Goal: Task Accomplishment & Management: Complete application form

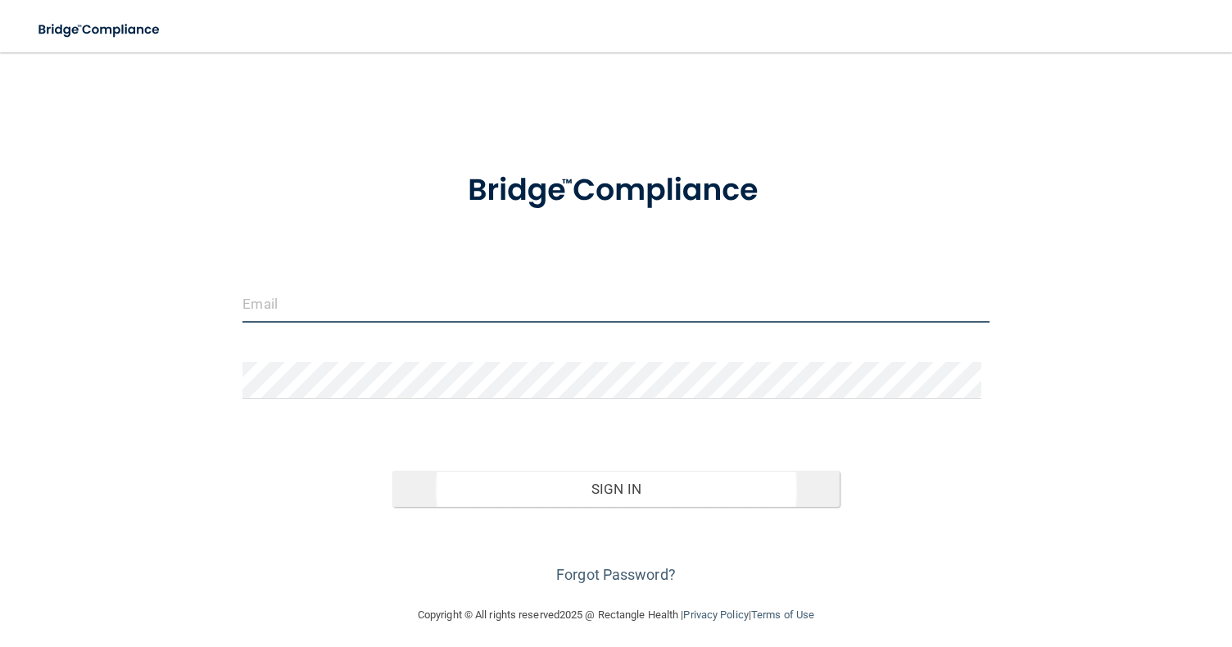
type input "[EMAIL_ADDRESS][DOMAIN_NAME]"
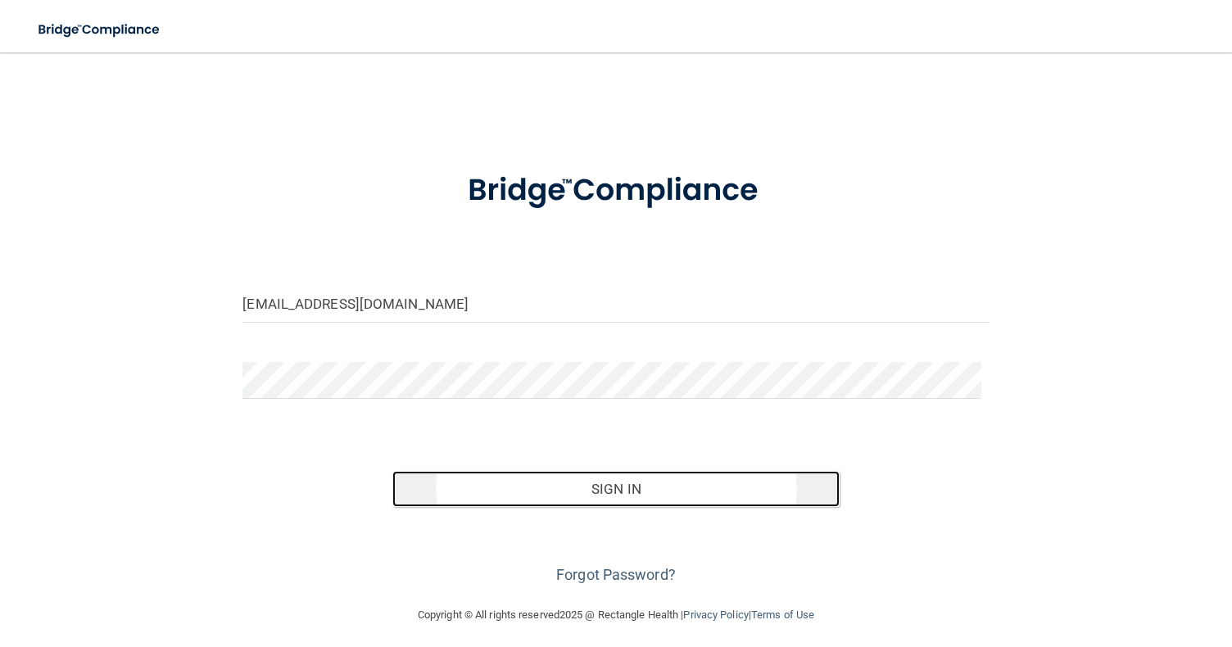
click at [618, 489] on button "Sign In" at bounding box center [616, 489] width 448 height 36
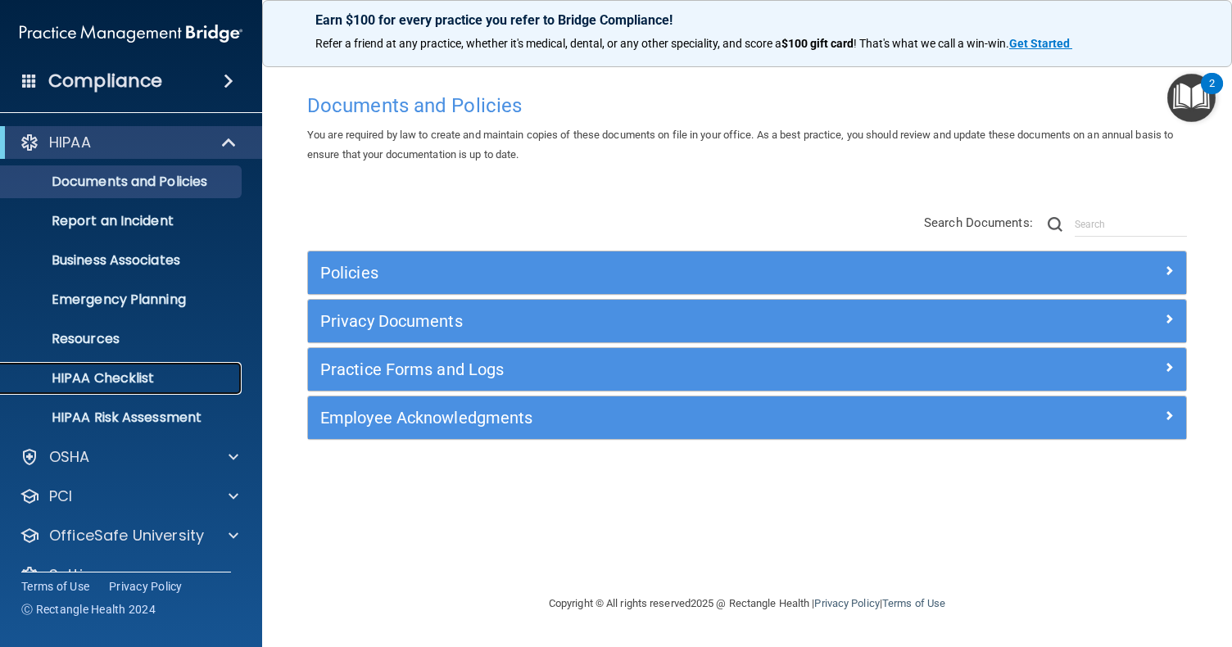
click at [100, 377] on p "HIPAA Checklist" at bounding box center [123, 378] width 224 height 16
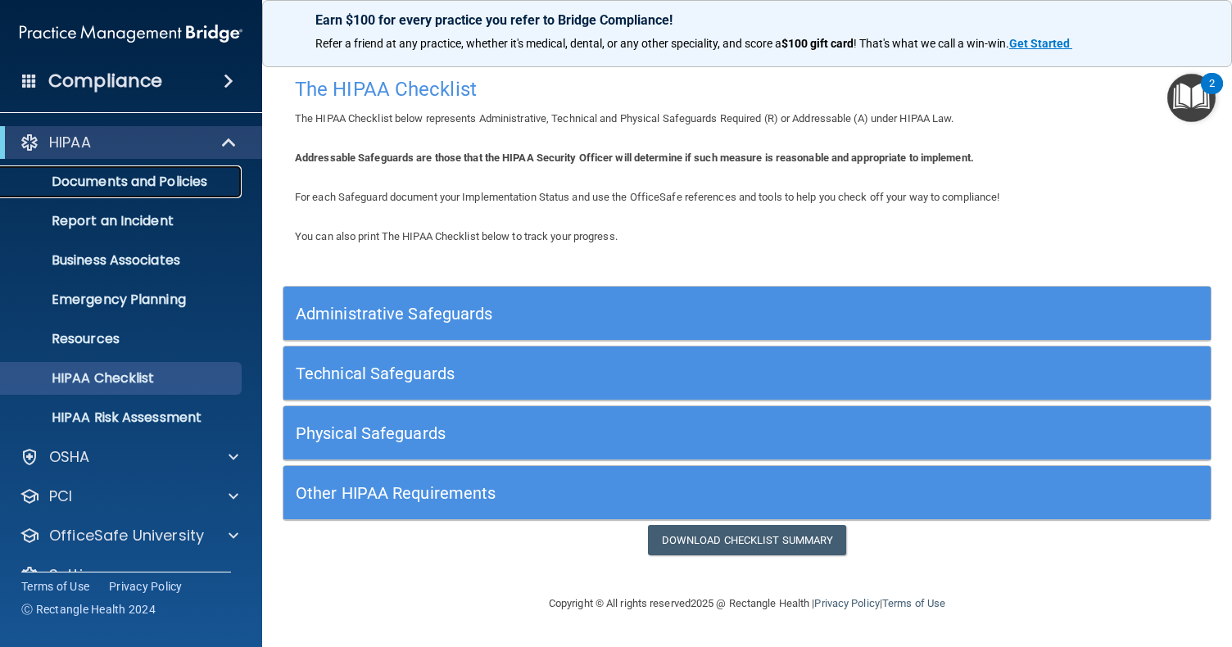
click at [128, 183] on p "Documents and Policies" at bounding box center [123, 182] width 224 height 16
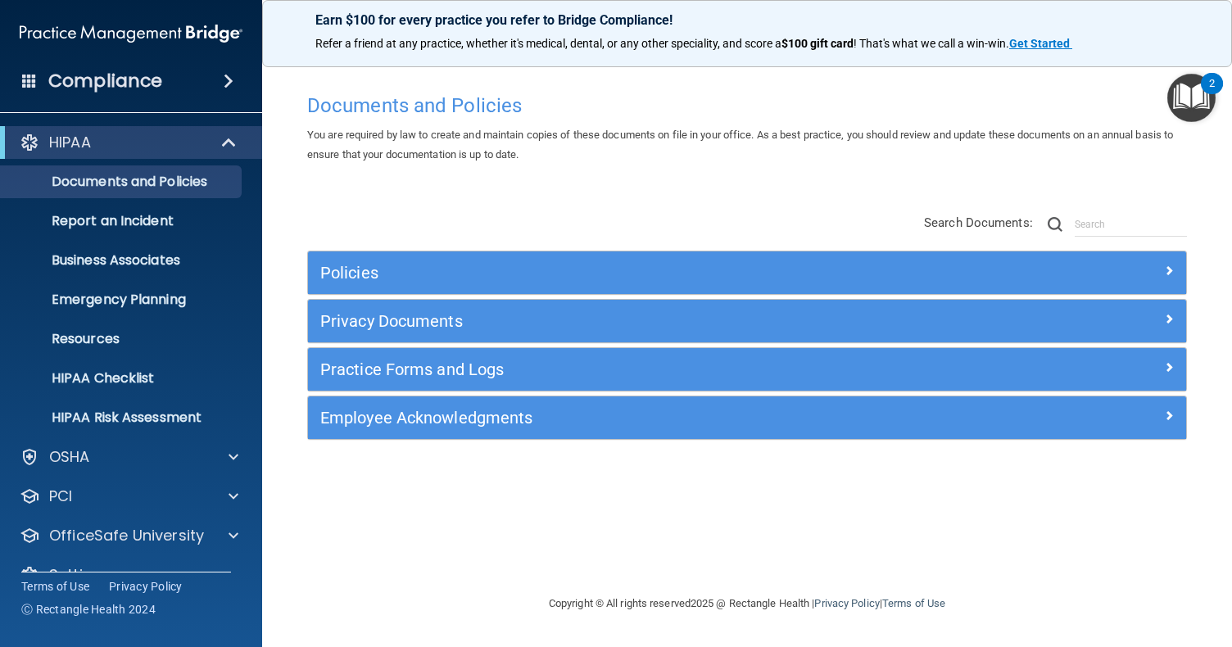
click at [1192, 96] on img "Open Resource Center, 2 new notifications" at bounding box center [1191, 98] width 48 height 48
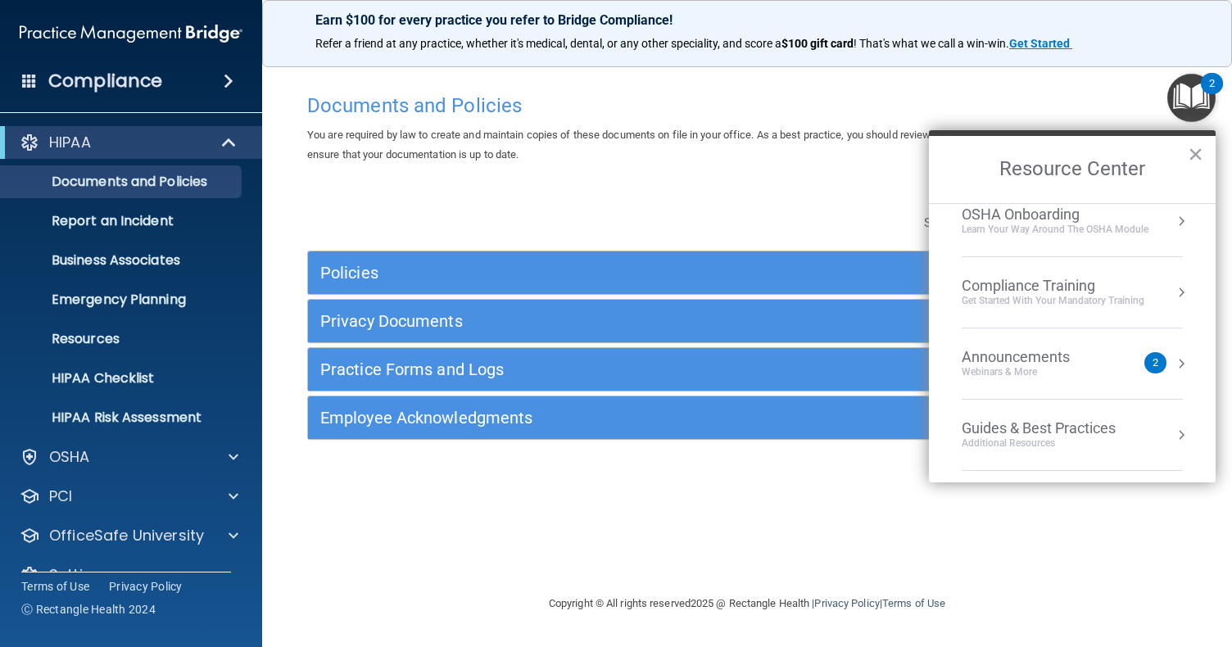
scroll to position [165, 0]
click at [1090, 293] on div "Get Started with your mandatory training" at bounding box center [1053, 297] width 183 height 14
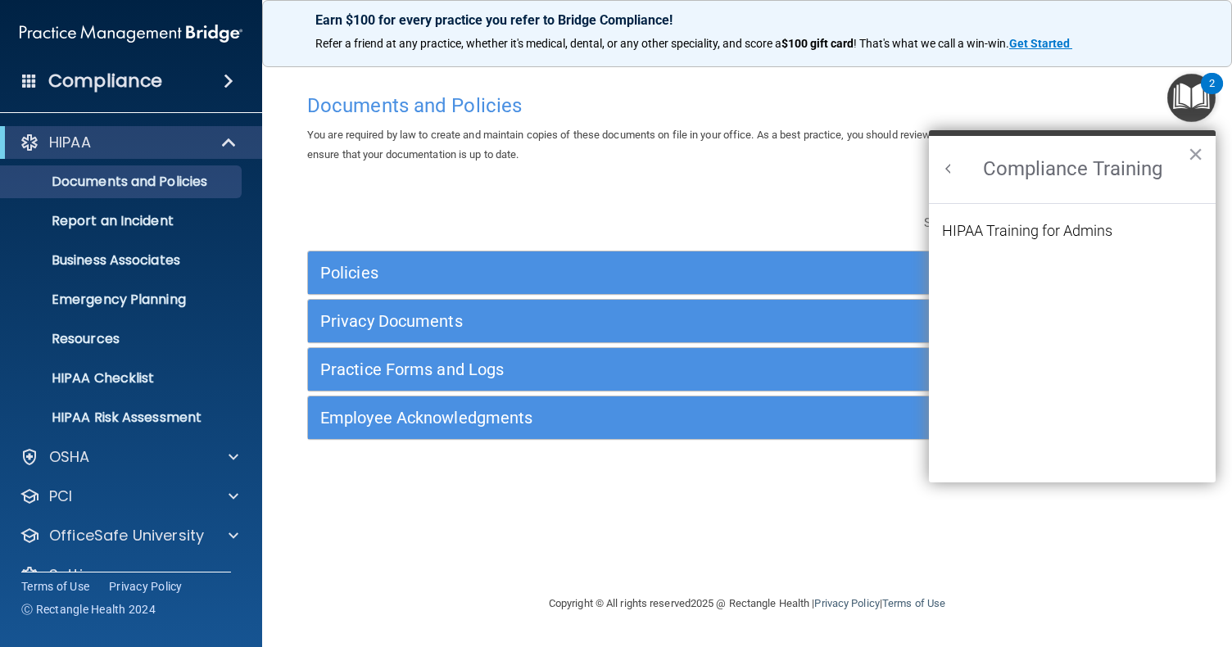
scroll to position [0, 0]
click at [1036, 231] on div "HIPAA Training for Admins" at bounding box center [1027, 231] width 170 height 15
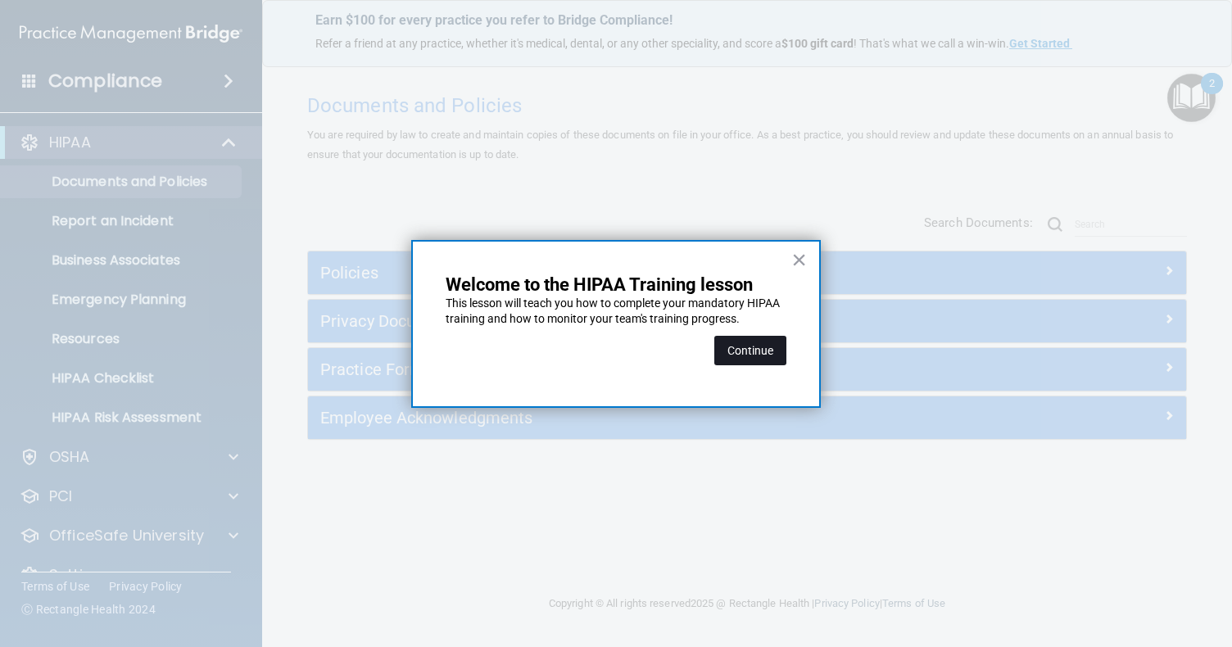
click at [743, 355] on button "Continue" at bounding box center [750, 350] width 72 height 29
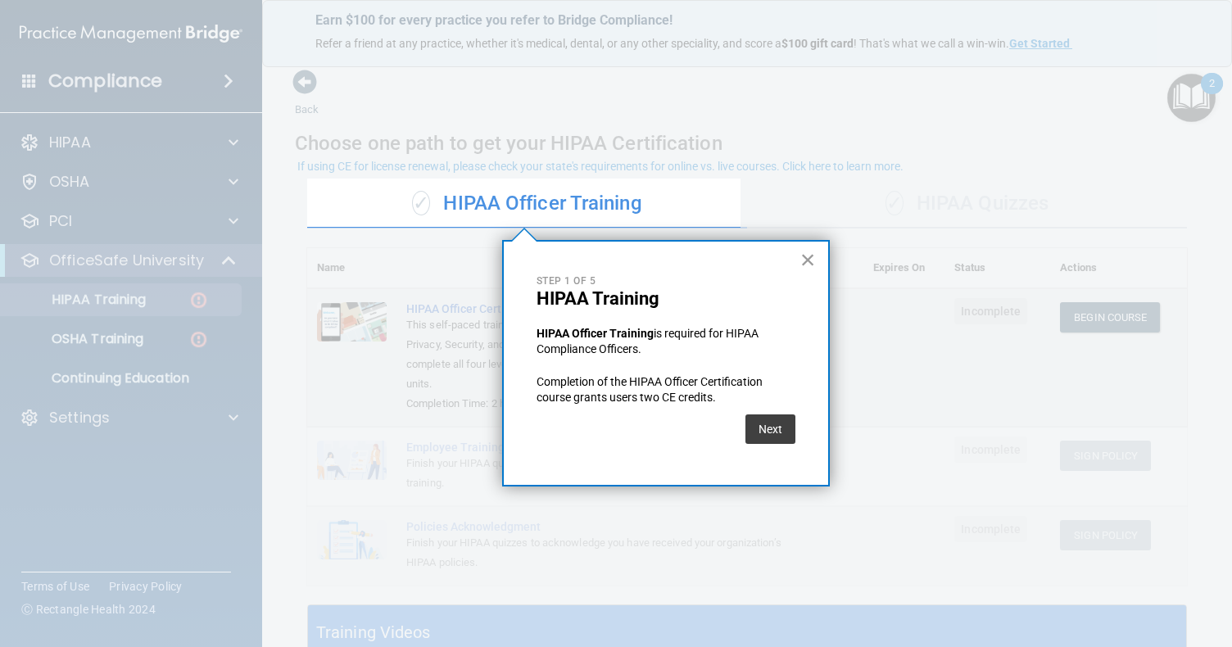
click at [809, 258] on button "×" at bounding box center [808, 260] width 16 height 26
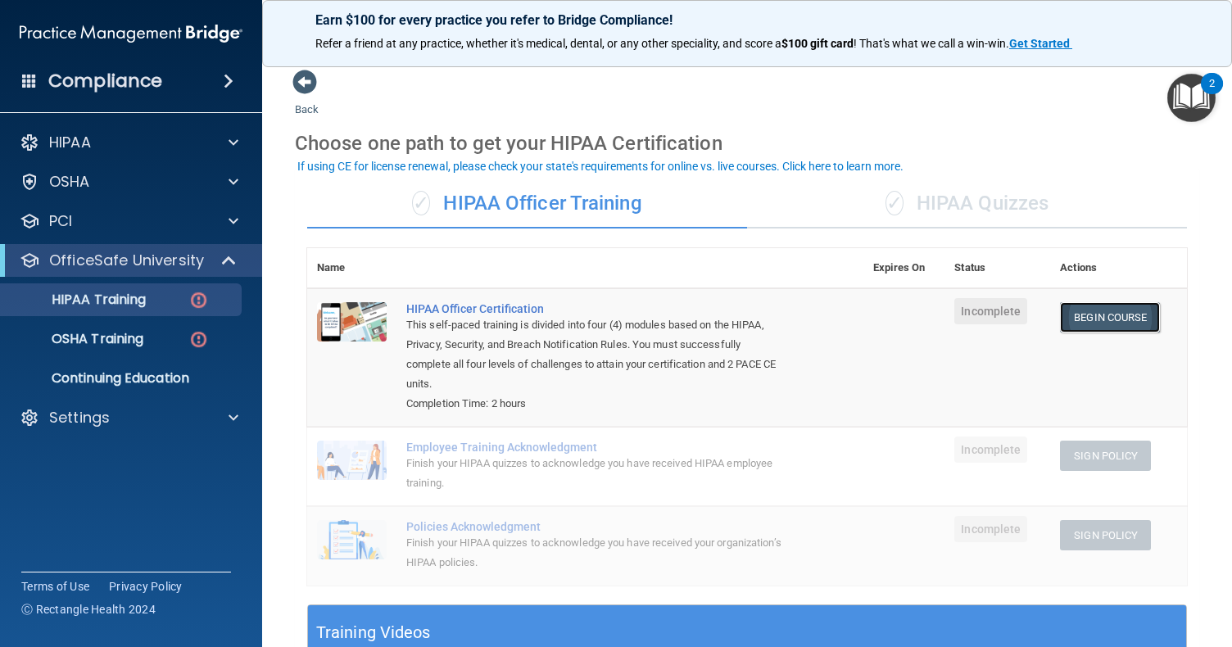
click at [1113, 320] on link "Begin Course" at bounding box center [1110, 317] width 100 height 30
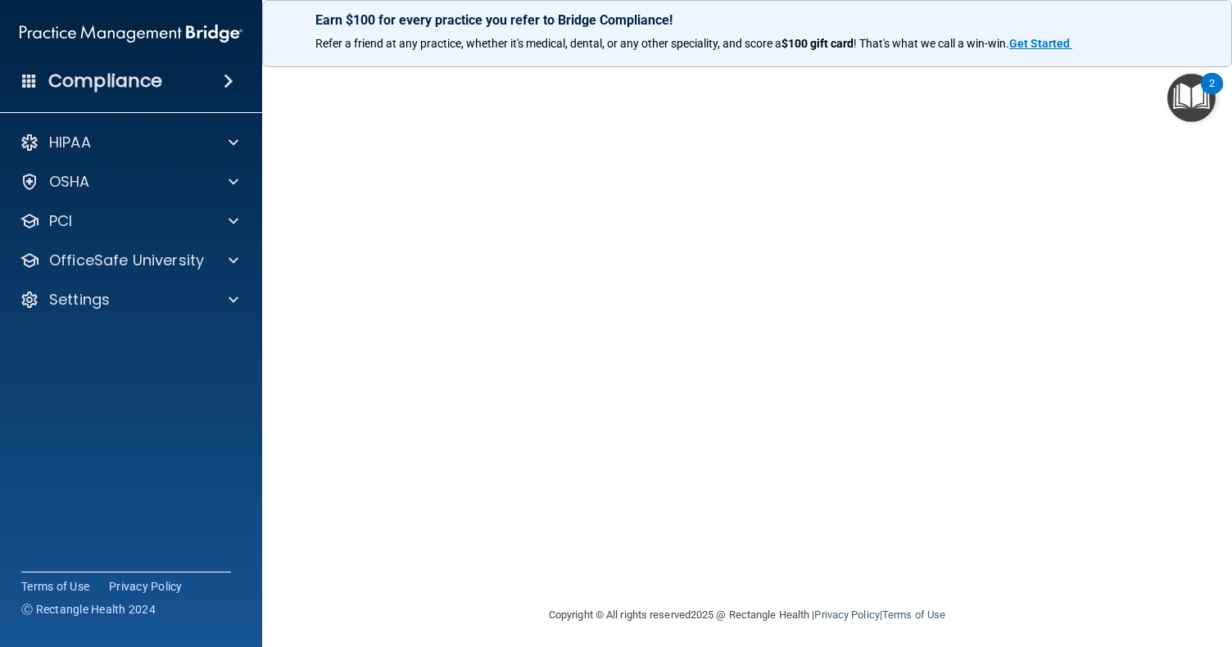
scroll to position [83, 0]
click at [1191, 94] on img "Open Resource Center, 2 new notifications" at bounding box center [1191, 98] width 48 height 48
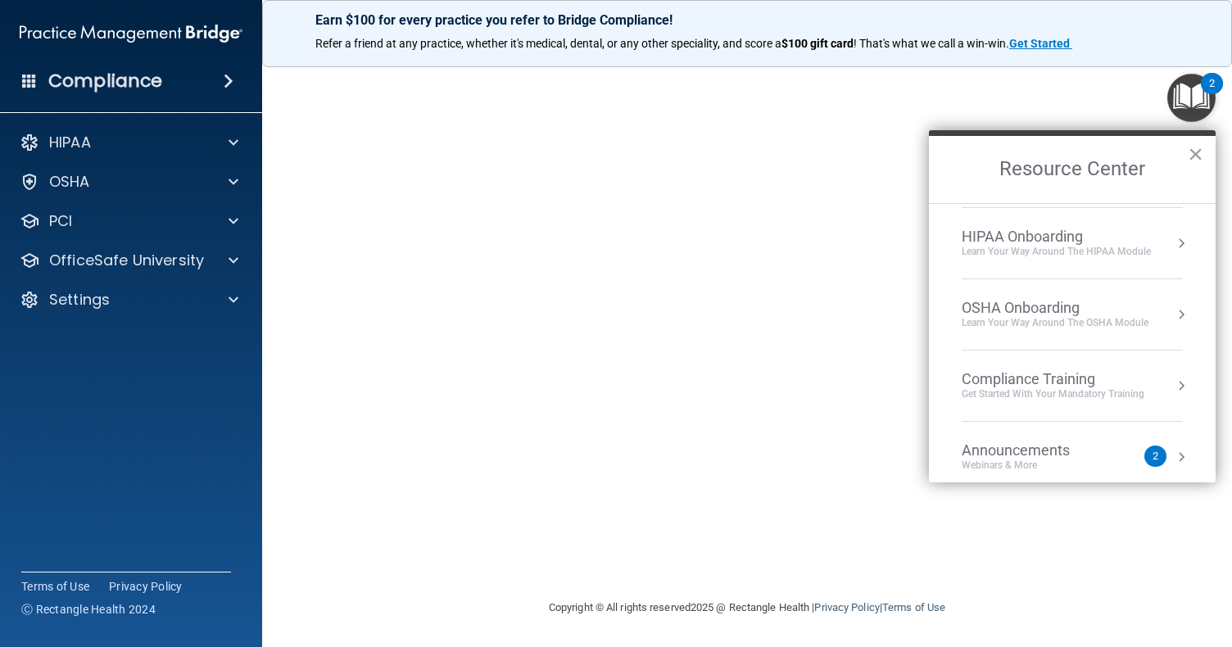
scroll to position [69, 0]
click at [1116, 386] on div "Get Started with your mandatory training" at bounding box center [1053, 393] width 183 height 14
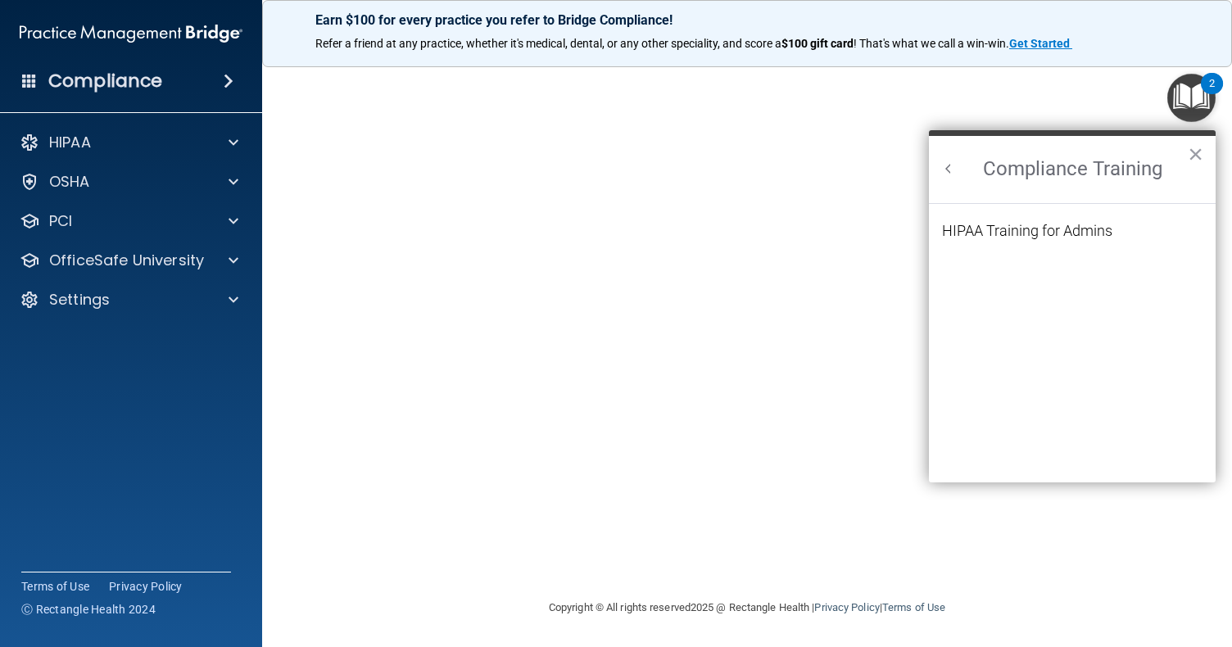
scroll to position [0, 0]
click at [1048, 229] on div "HIPAA Training for Admins" at bounding box center [1027, 231] width 170 height 15
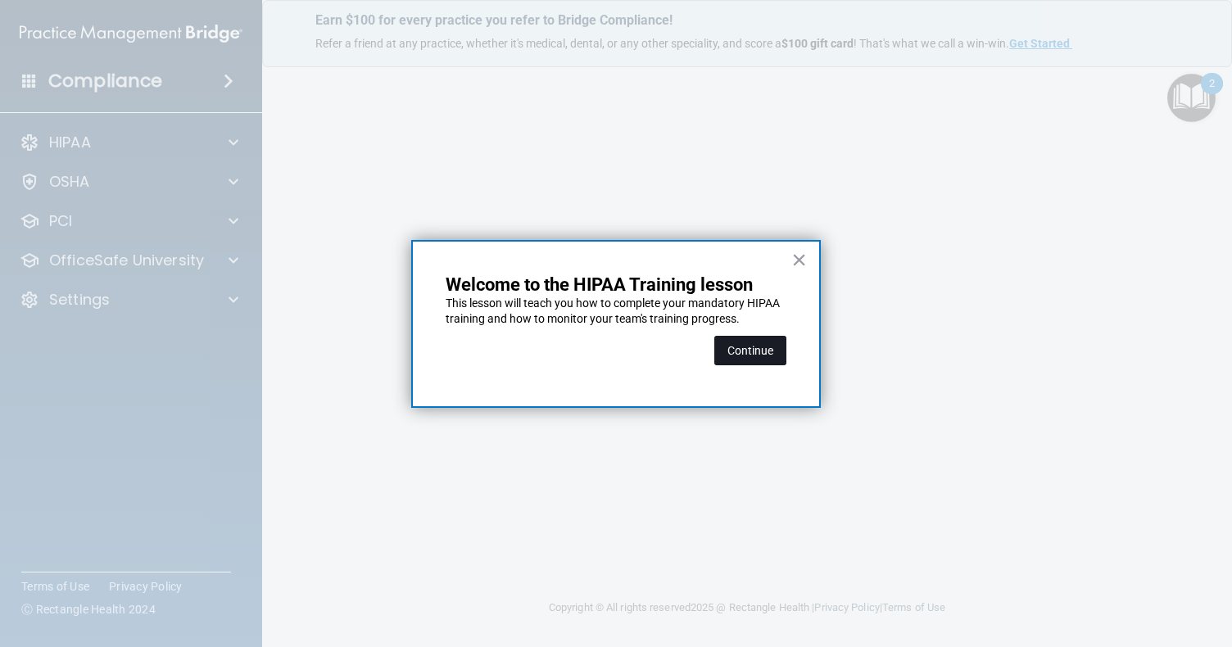
click at [755, 353] on button "Continue" at bounding box center [750, 350] width 72 height 29
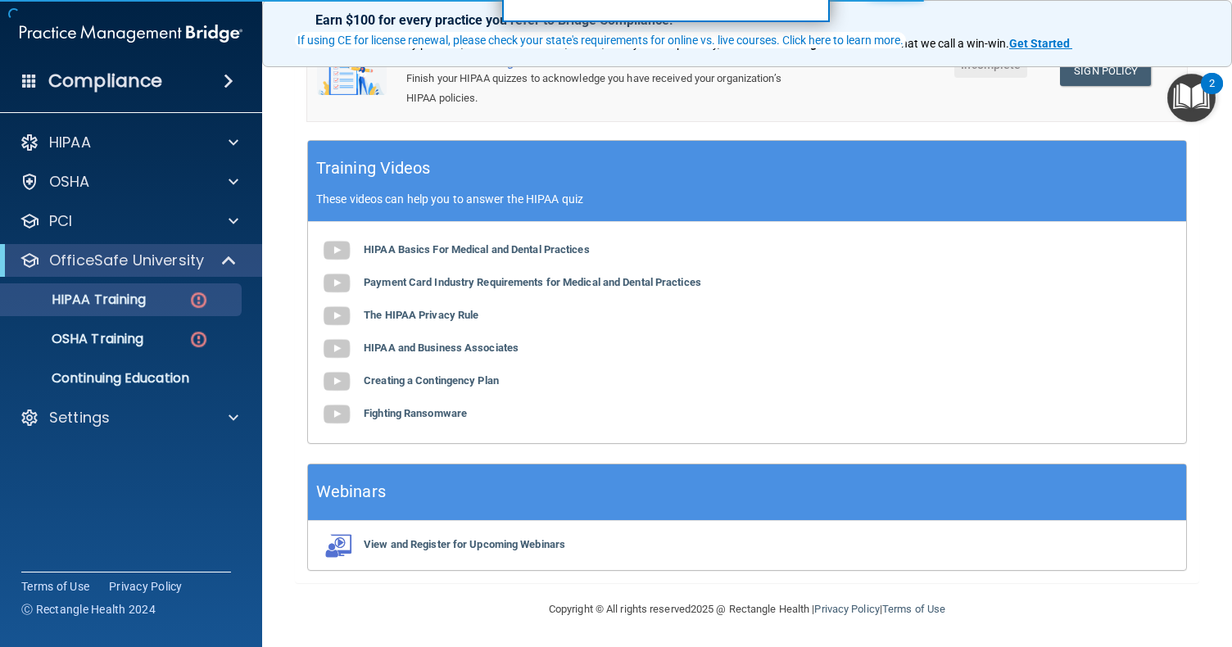
scroll to position [126, 0]
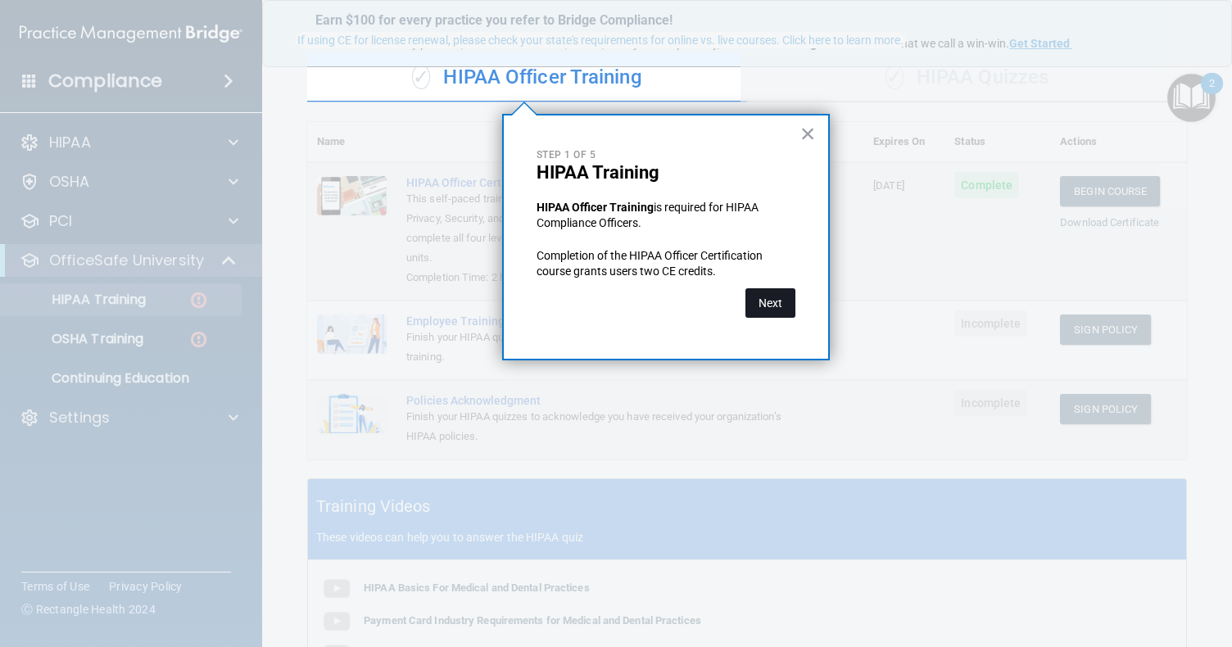
click at [770, 315] on button "Next" at bounding box center [771, 302] width 50 height 29
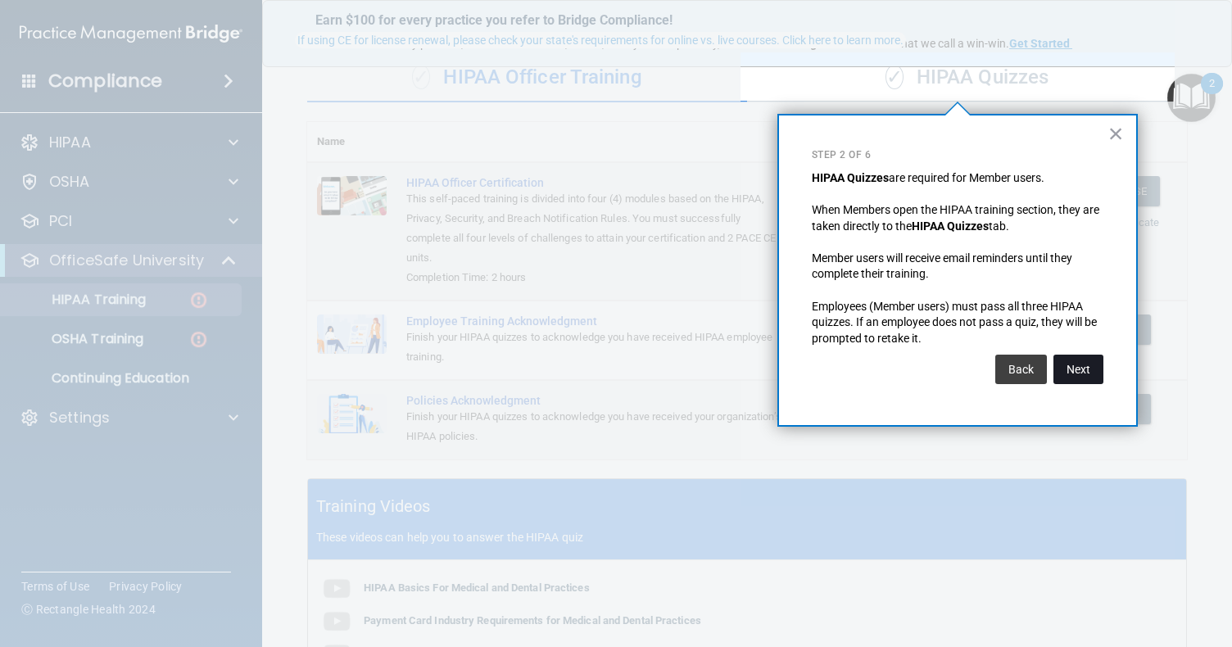
click at [1081, 373] on button "Next" at bounding box center [1079, 369] width 50 height 29
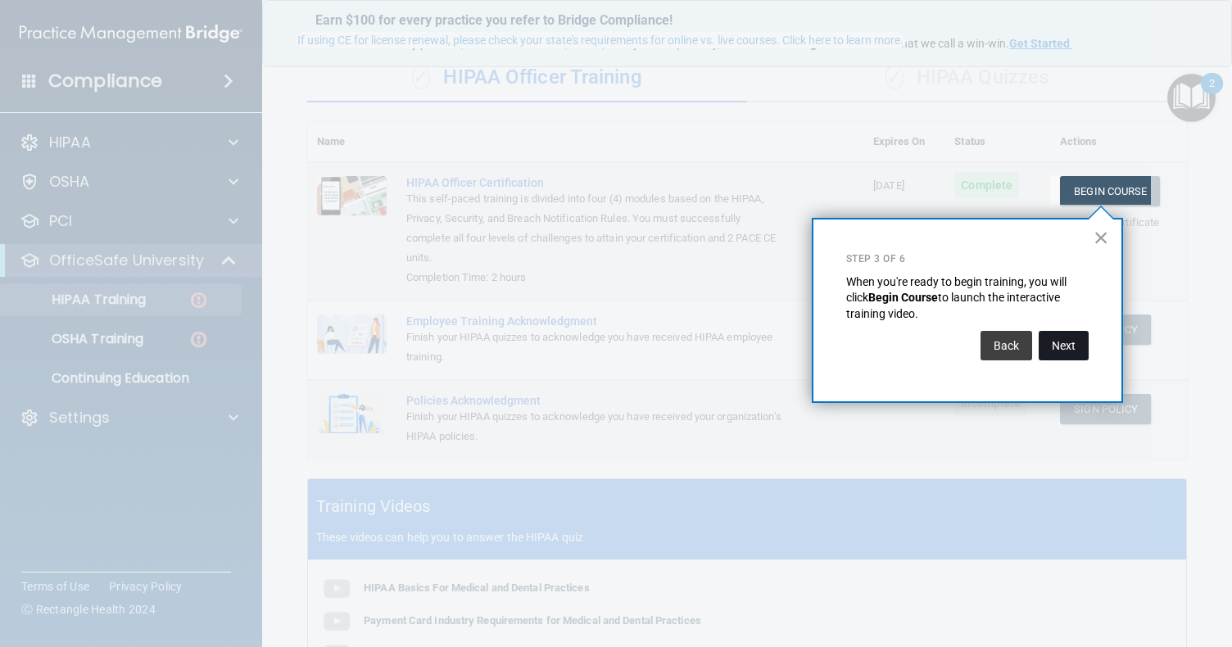
click at [1077, 347] on button "Next" at bounding box center [1064, 345] width 50 height 29
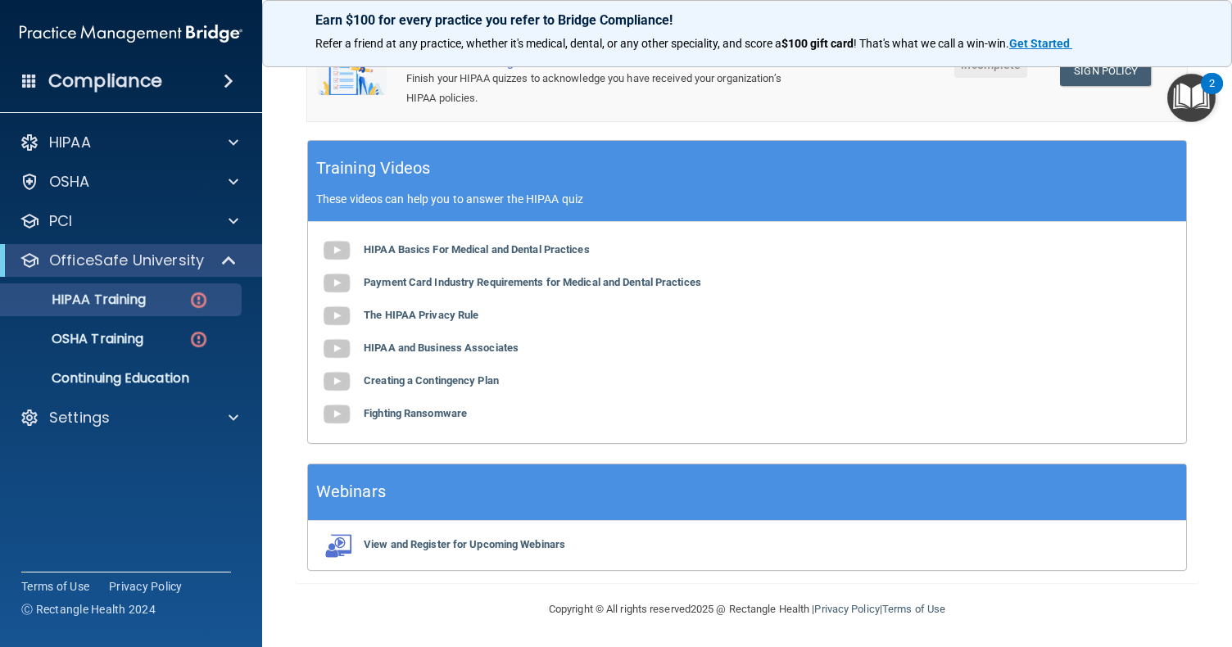
scroll to position [0, 0]
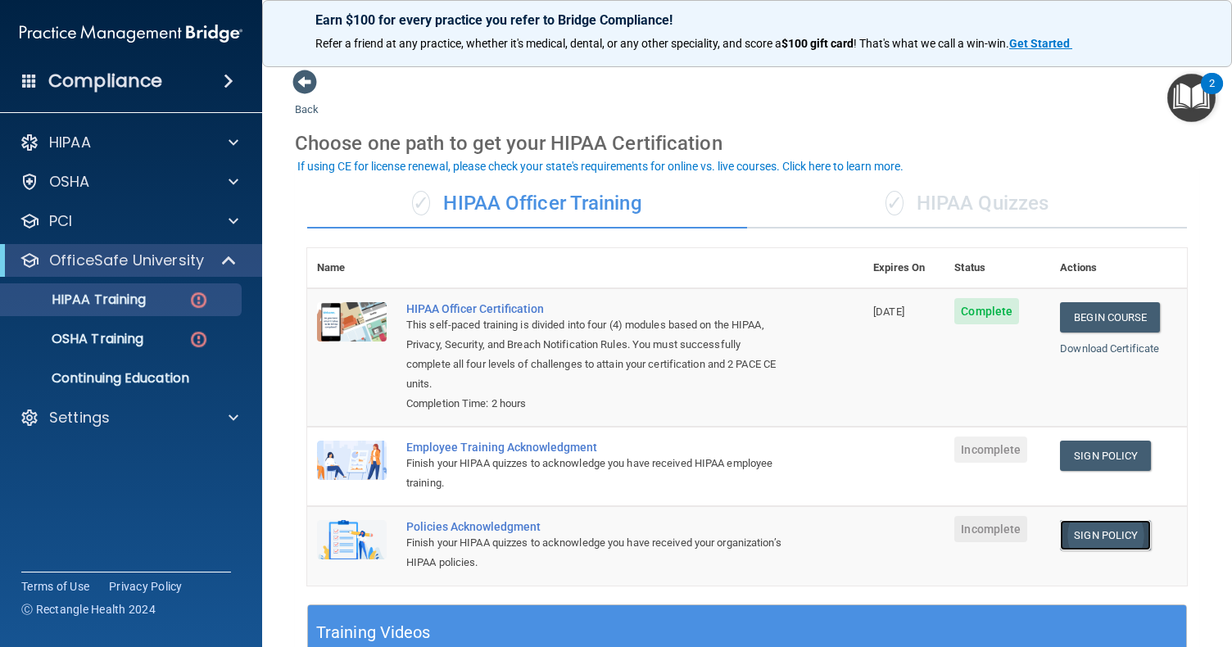
click at [1095, 535] on link "Sign Policy" at bounding box center [1105, 535] width 91 height 30
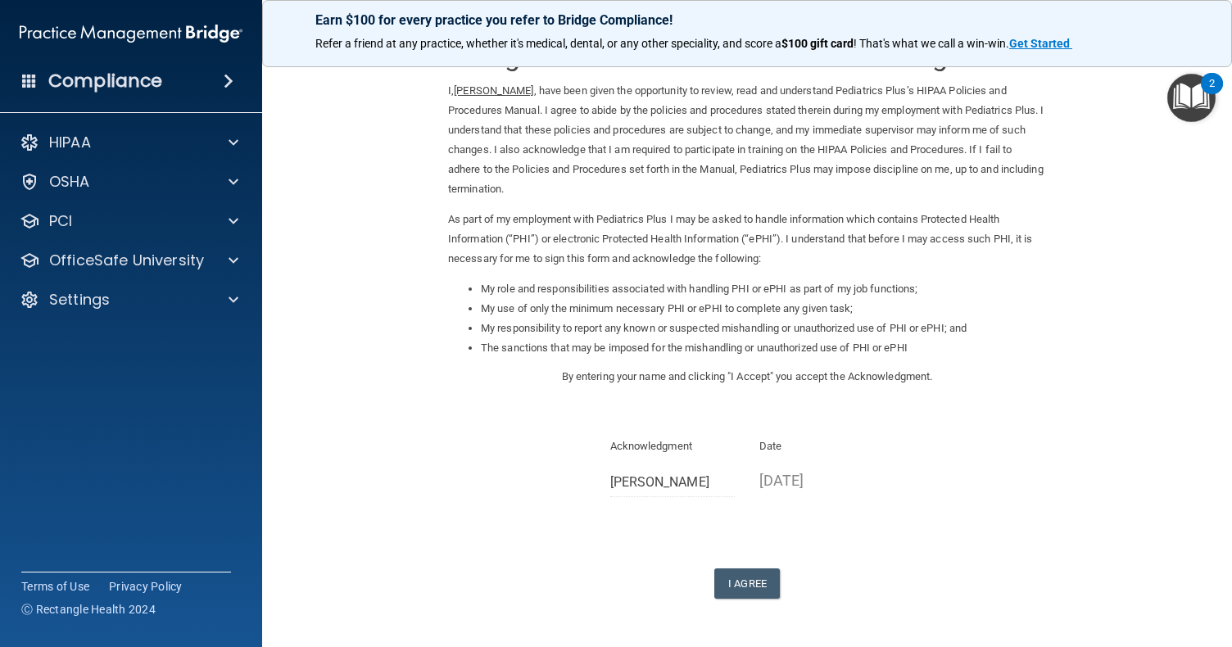
scroll to position [48, 0]
click at [741, 578] on button "I Agree" at bounding box center [747, 583] width 66 height 30
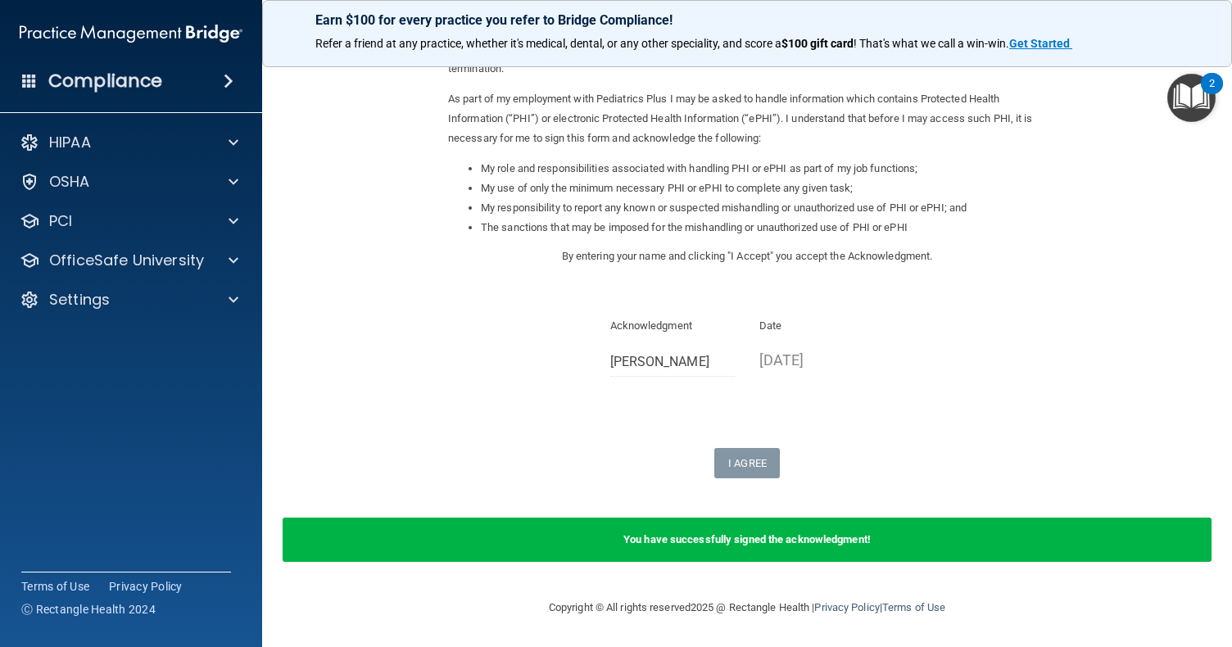
scroll to position [0, 0]
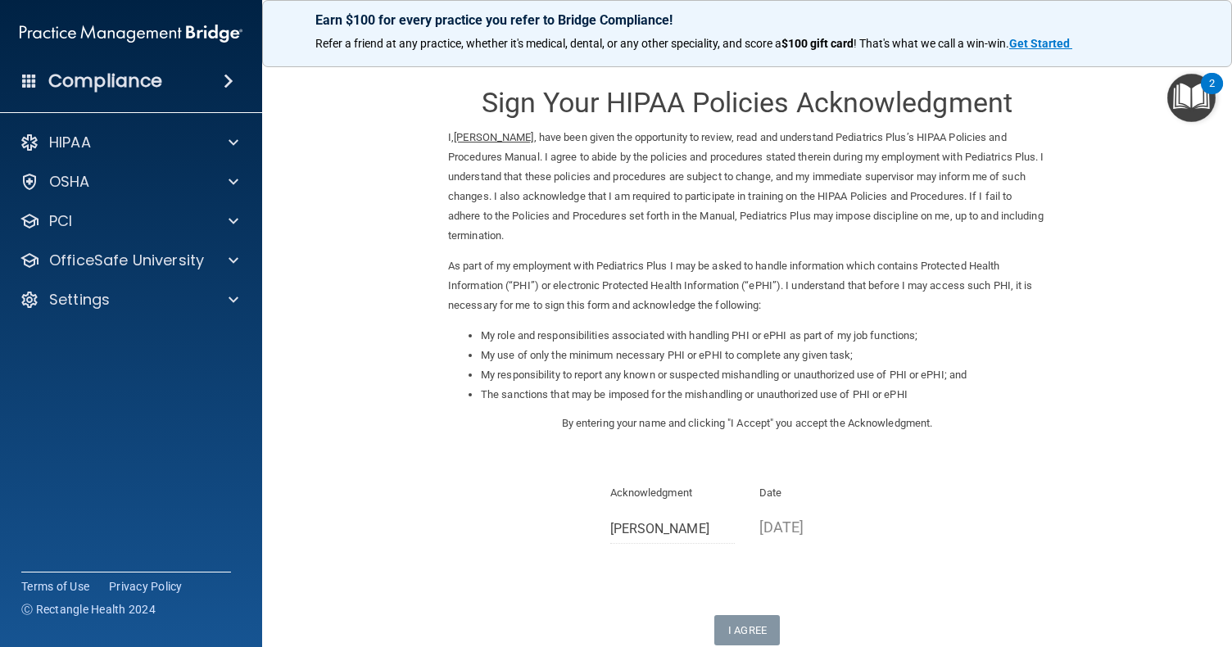
click at [1192, 97] on img "Open Resource Center, 2 new notifications" at bounding box center [1191, 98] width 48 height 48
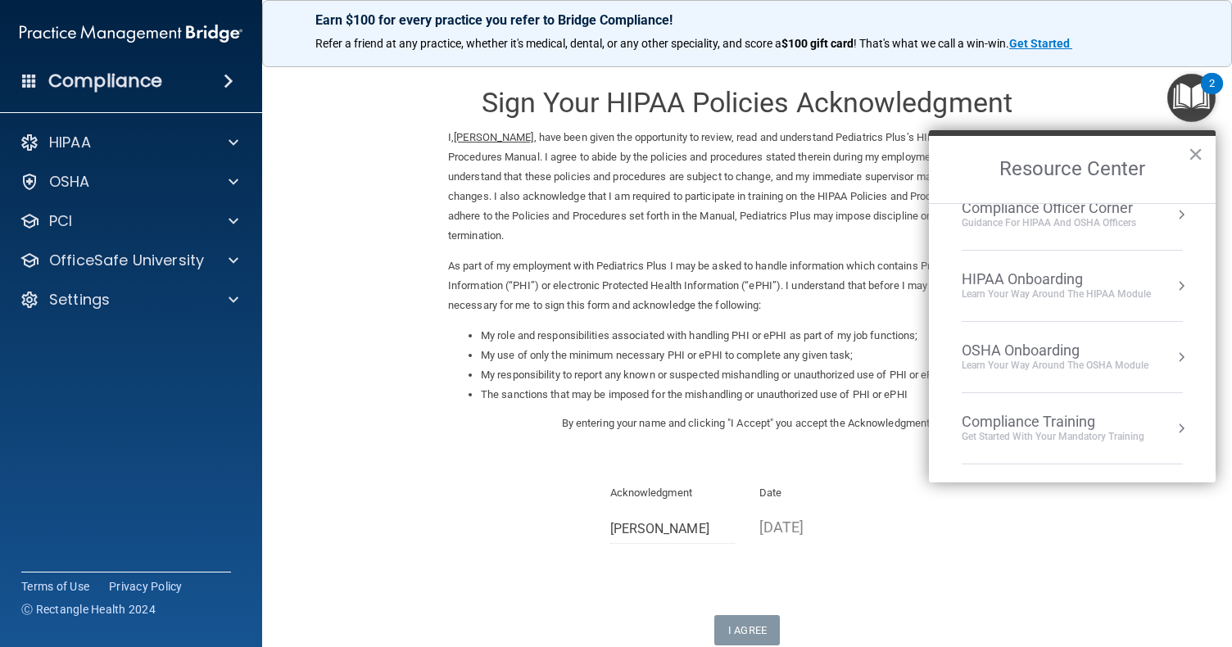
scroll to position [22, 0]
click at [1108, 433] on div "Get Started with your mandatory training" at bounding box center [1053, 440] width 183 height 14
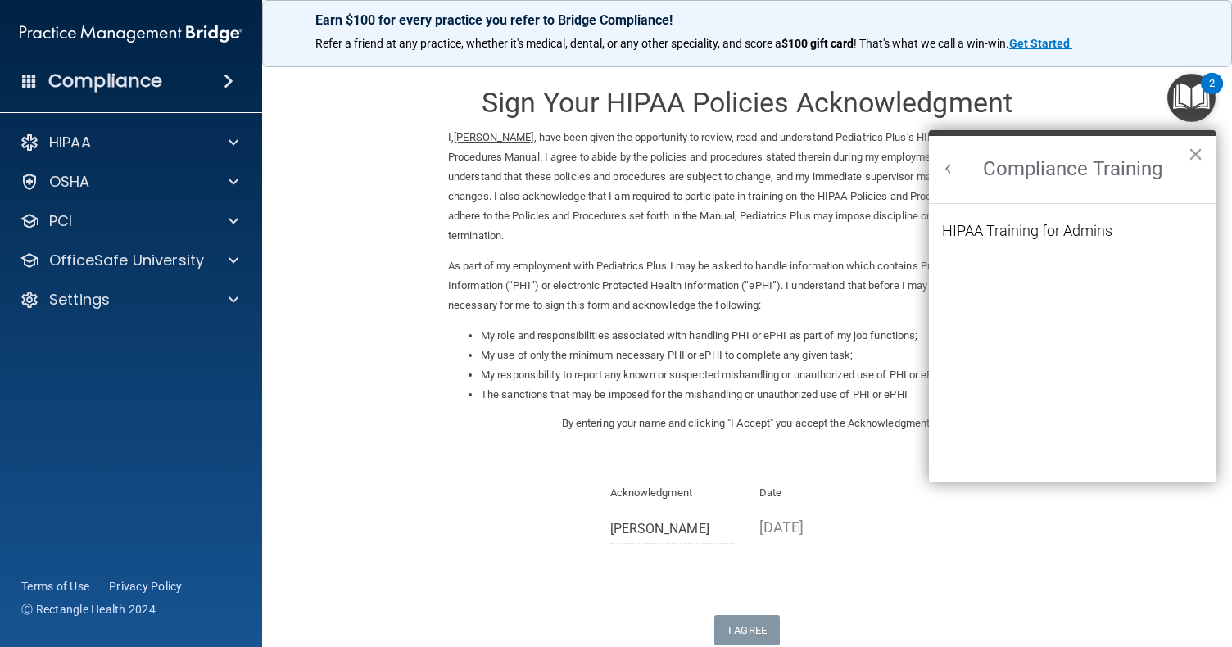
scroll to position [0, 0]
click at [1054, 230] on div "HIPAA Training for Admins" at bounding box center [1027, 231] width 170 height 15
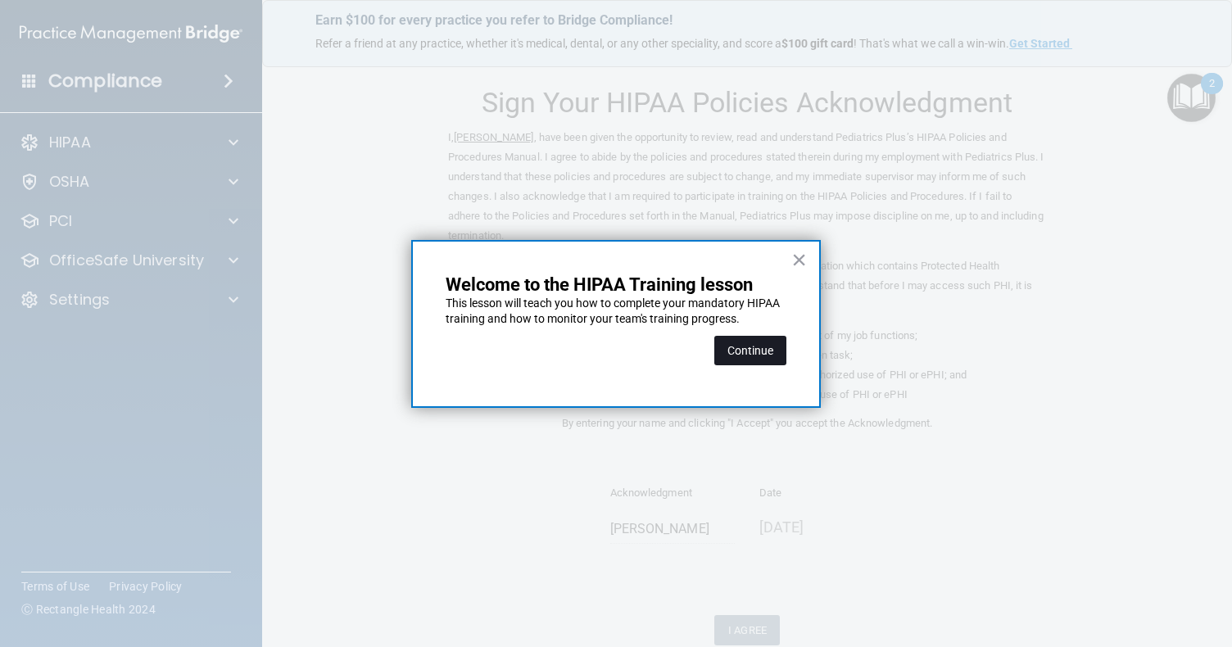
click at [770, 351] on button "Continue" at bounding box center [750, 350] width 72 height 29
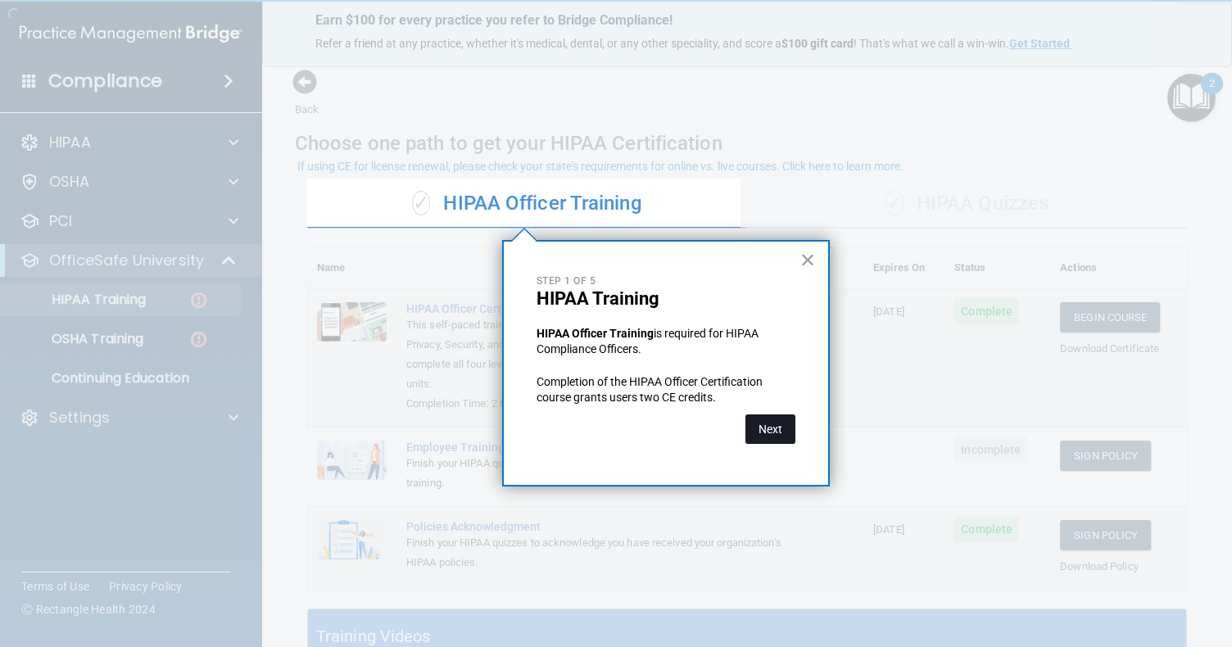
click at [779, 433] on button "Next" at bounding box center [771, 429] width 50 height 29
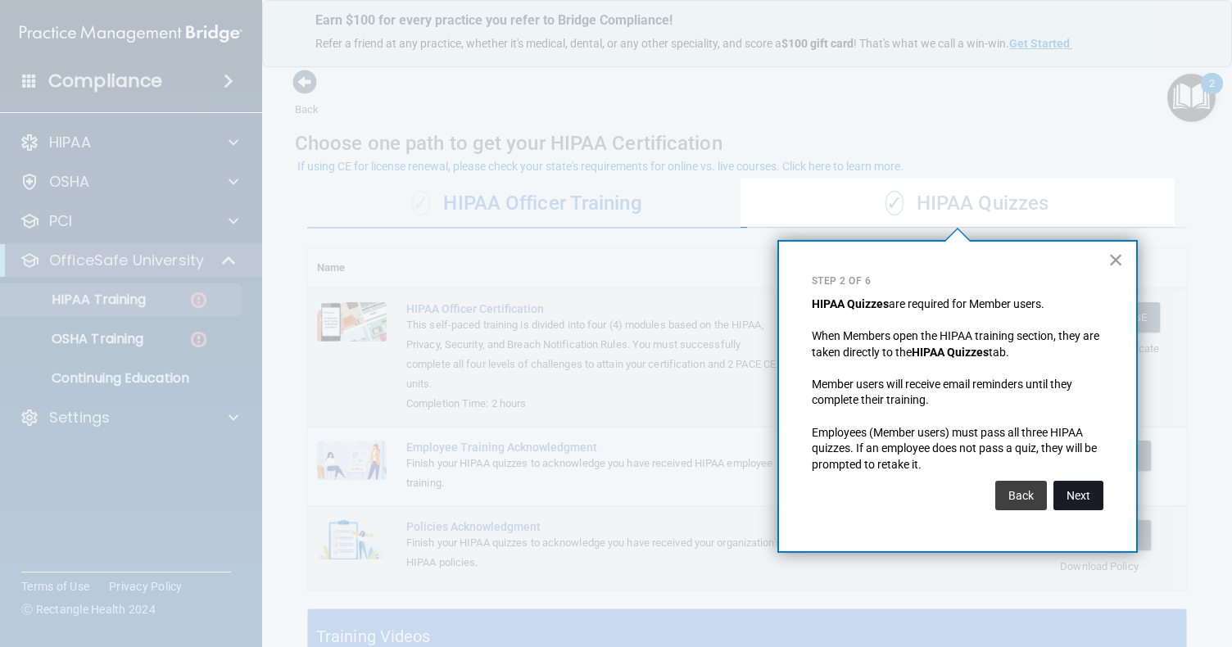
click at [1082, 492] on button "Next" at bounding box center [1079, 495] width 50 height 29
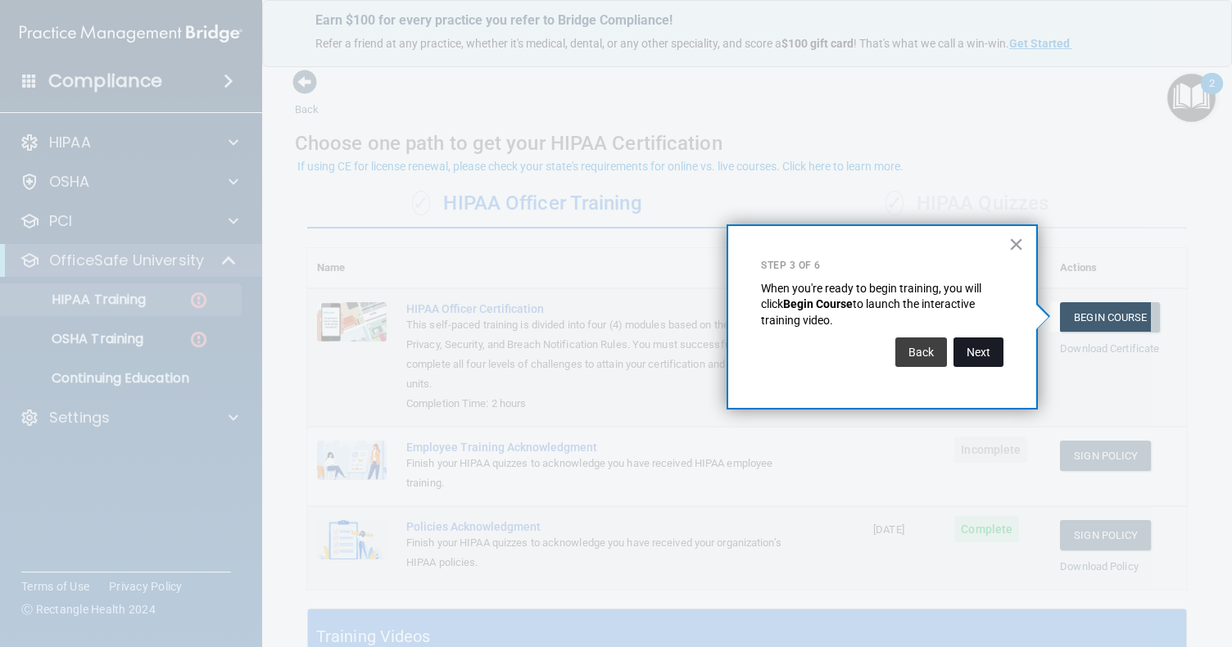
click at [989, 340] on button "Next" at bounding box center [979, 352] width 50 height 29
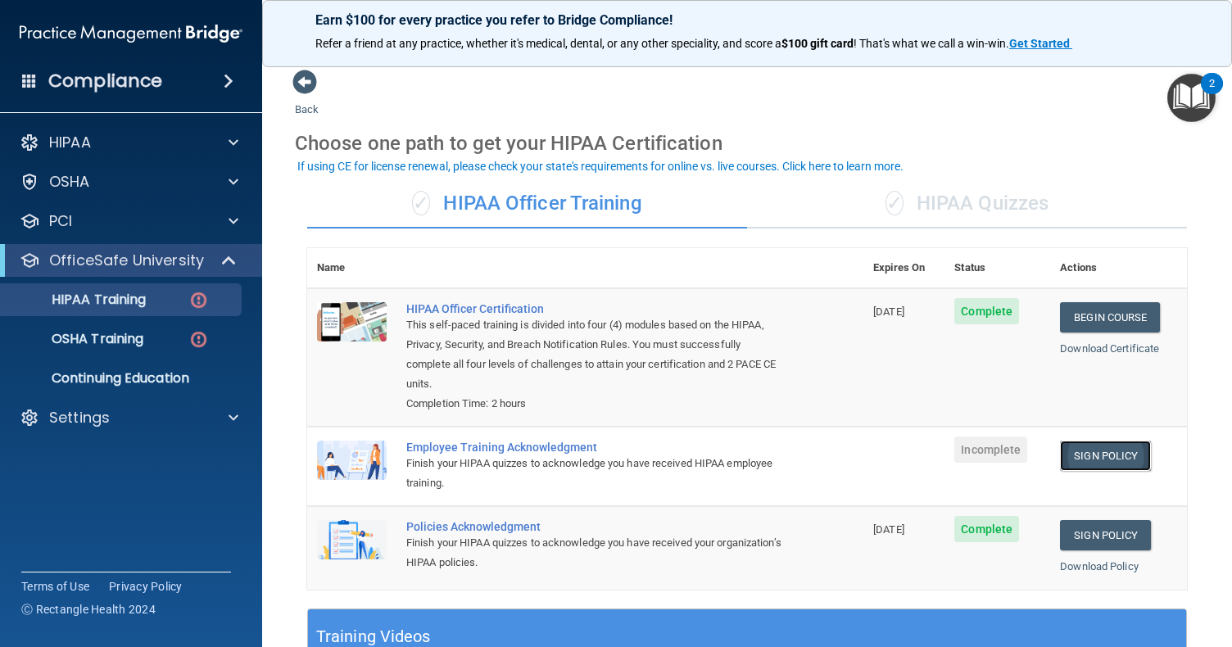
click at [1097, 453] on link "Sign Policy" at bounding box center [1105, 456] width 91 height 30
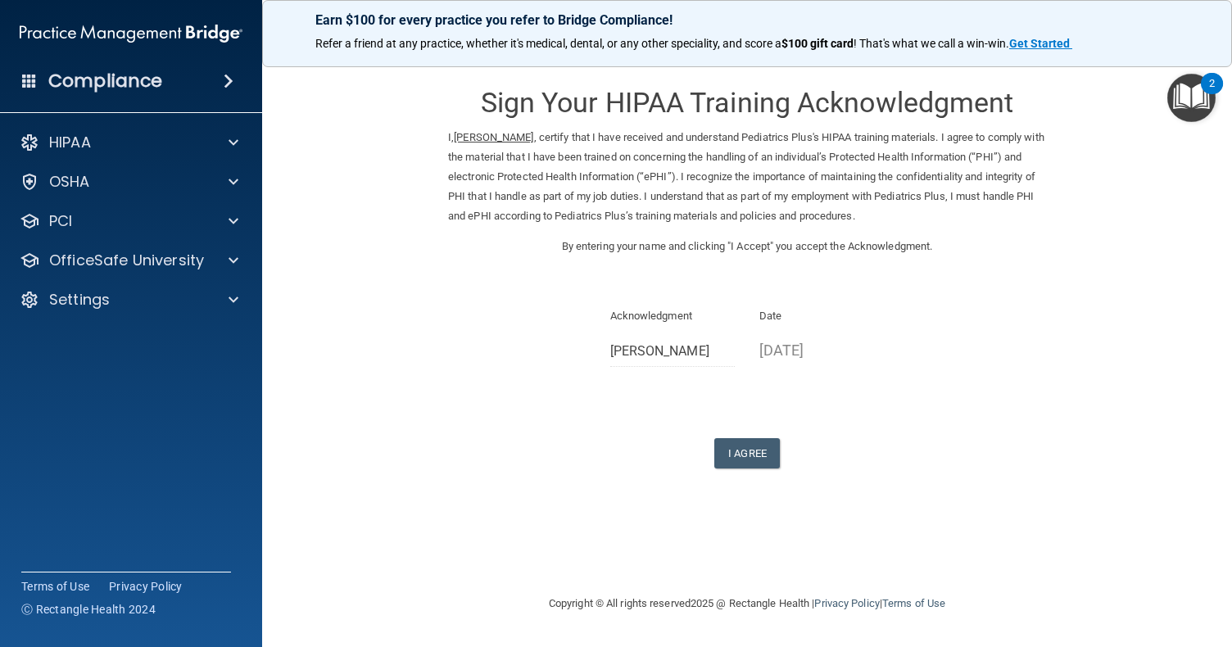
click at [739, 434] on div "Sign Your HIPAA Training Acknowledgment I, [PERSON_NAME] , certify that I have …" at bounding box center [747, 269] width 598 height 400
click at [757, 455] on button "I Agree" at bounding box center [747, 453] width 66 height 30
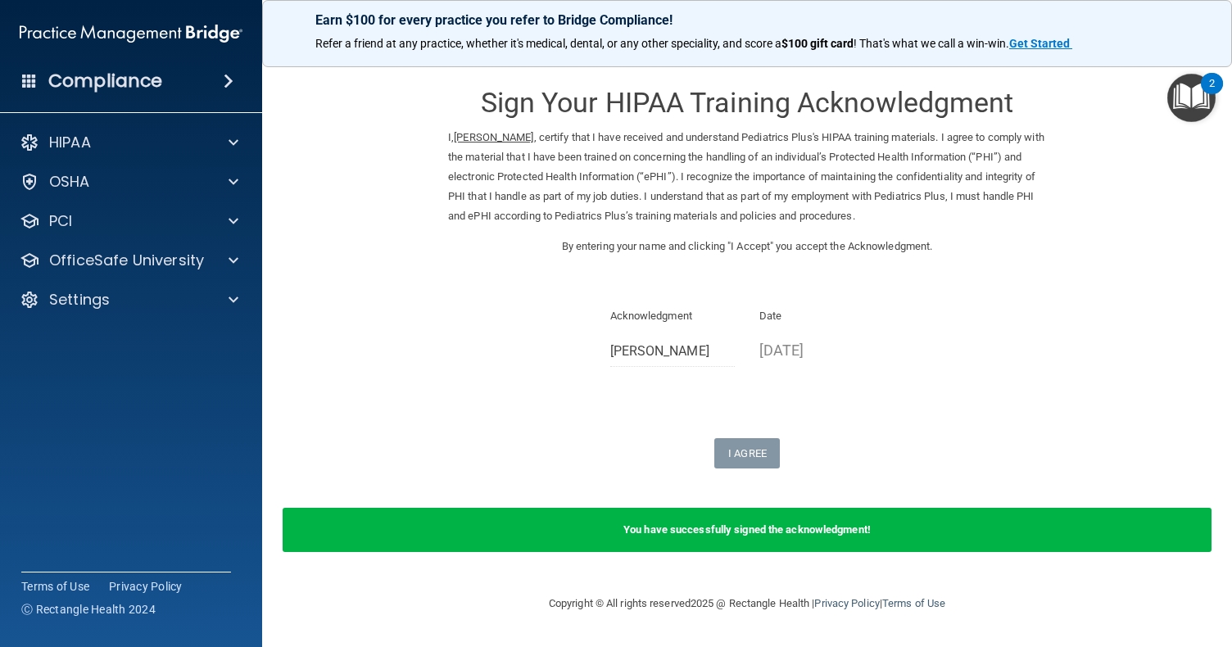
click at [1181, 111] on img "Open Resource Center, 2 new notifications" at bounding box center [1191, 98] width 48 height 48
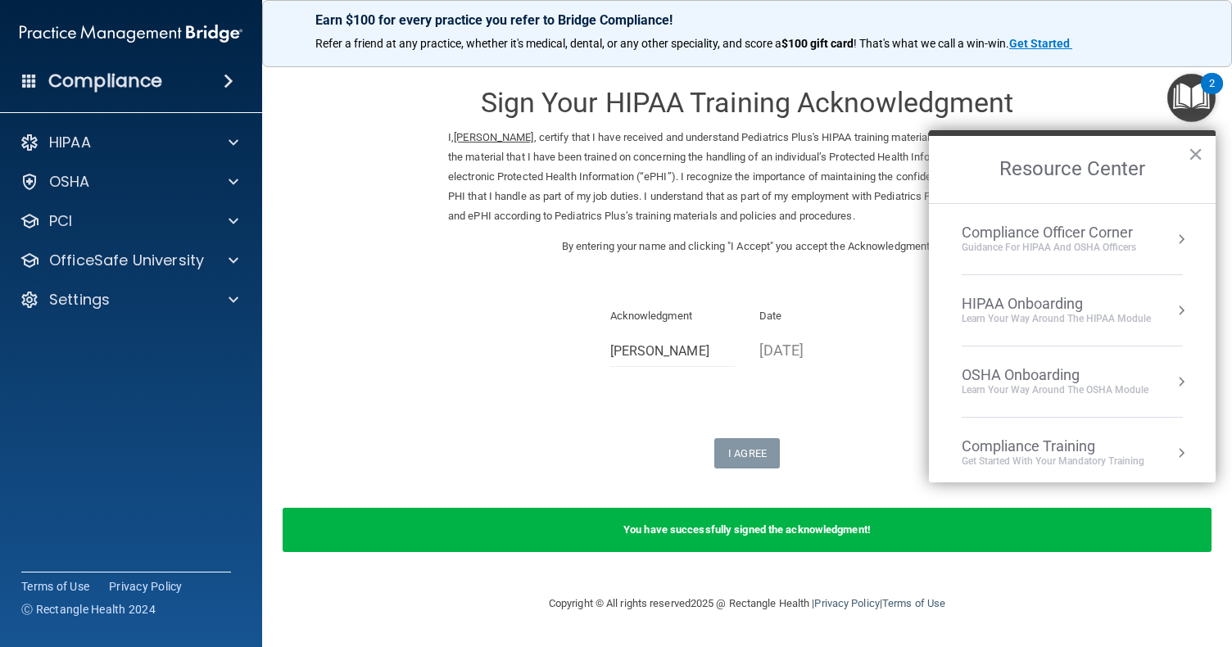
scroll to position [113, 0]
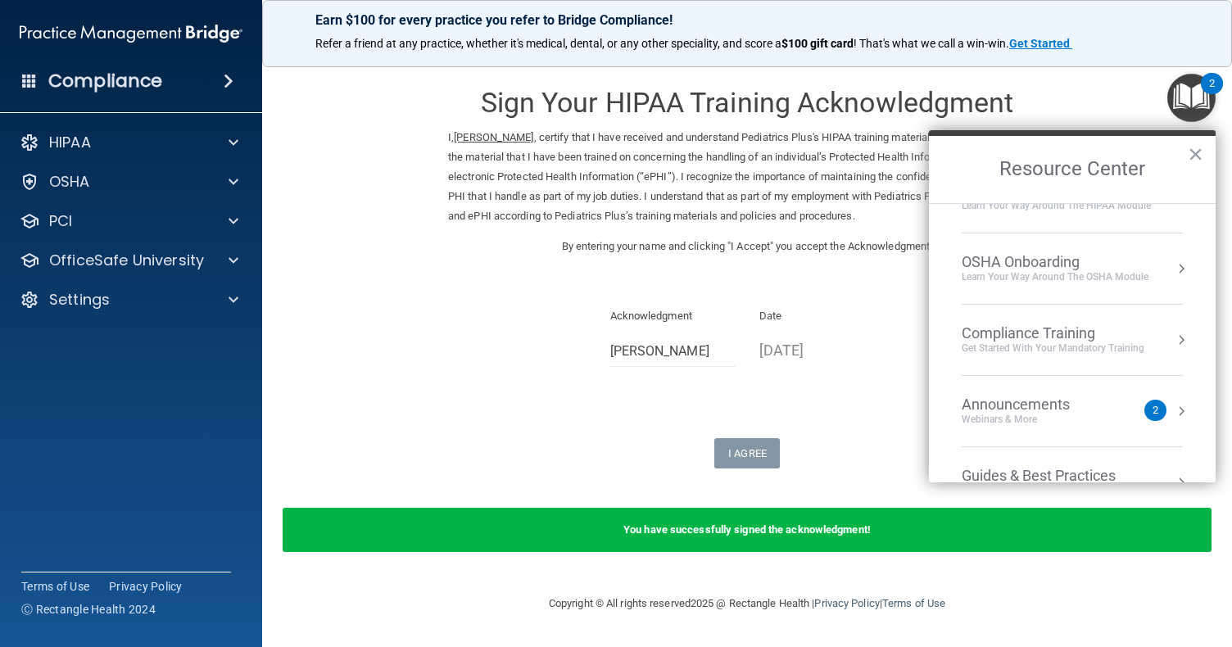
click at [1072, 355] on li "Compliance Training Get Started with your mandatory training" at bounding box center [1072, 340] width 221 height 71
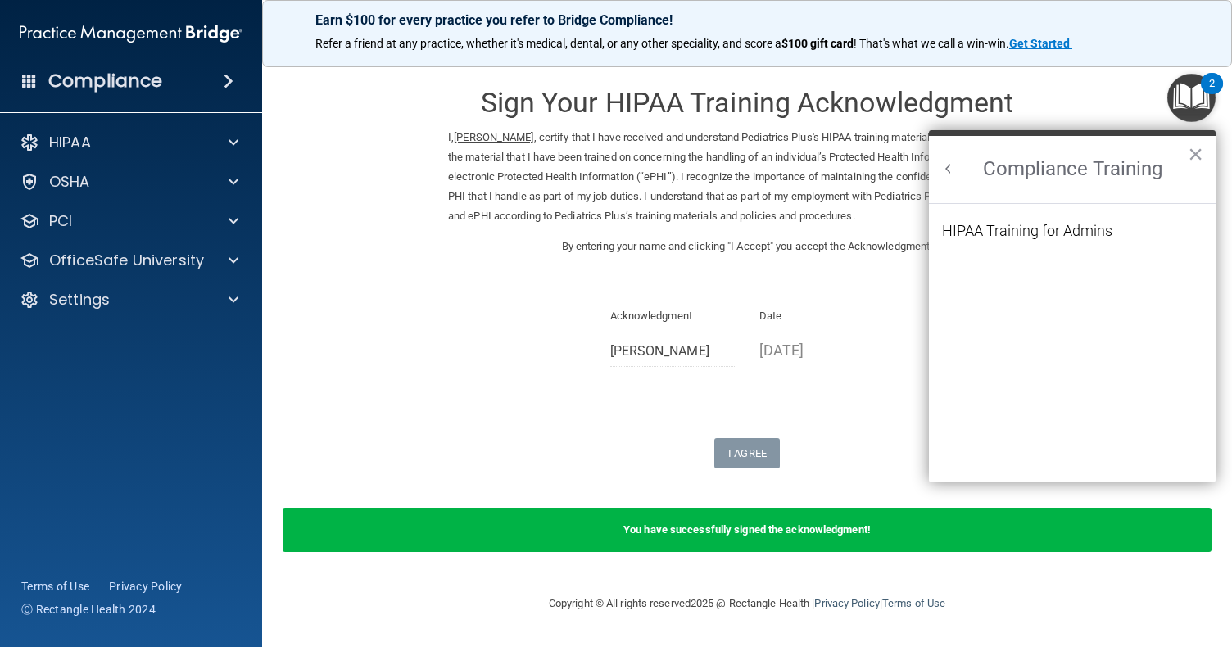
scroll to position [0, 0]
click at [1081, 229] on div "HIPAA Training for Admins" at bounding box center [1027, 231] width 170 height 15
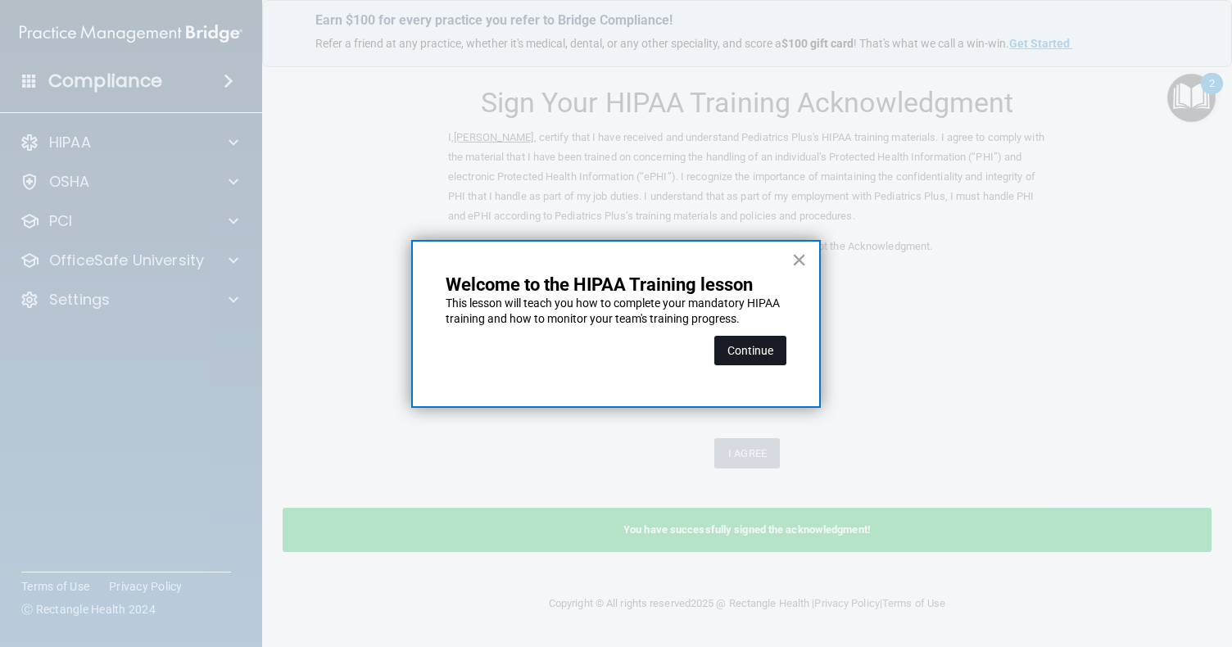
click at [750, 347] on button "Continue" at bounding box center [750, 350] width 72 height 29
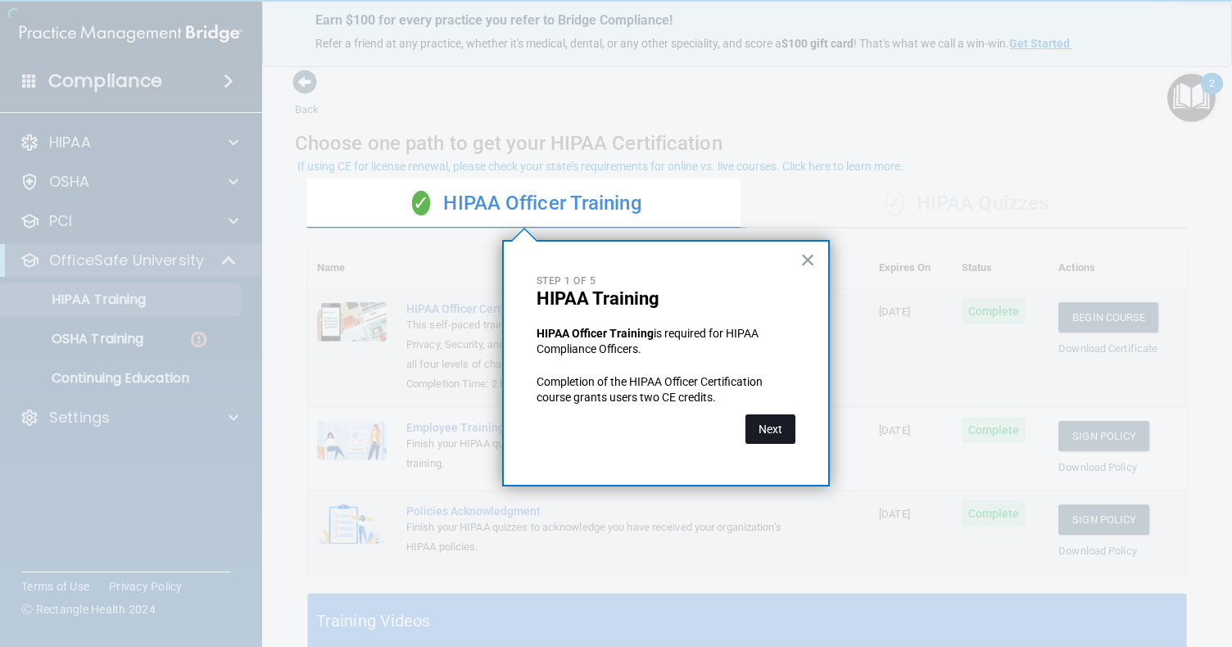
click at [771, 432] on button "Next" at bounding box center [771, 429] width 50 height 29
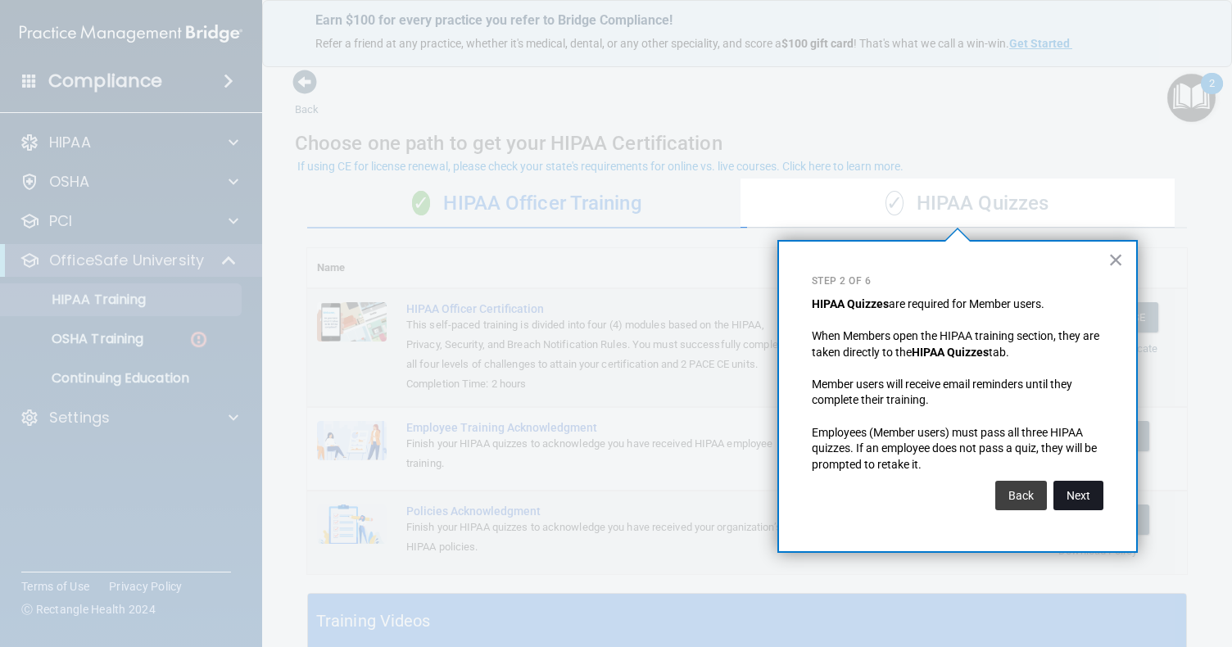
click at [1088, 499] on button "Next" at bounding box center [1079, 495] width 50 height 29
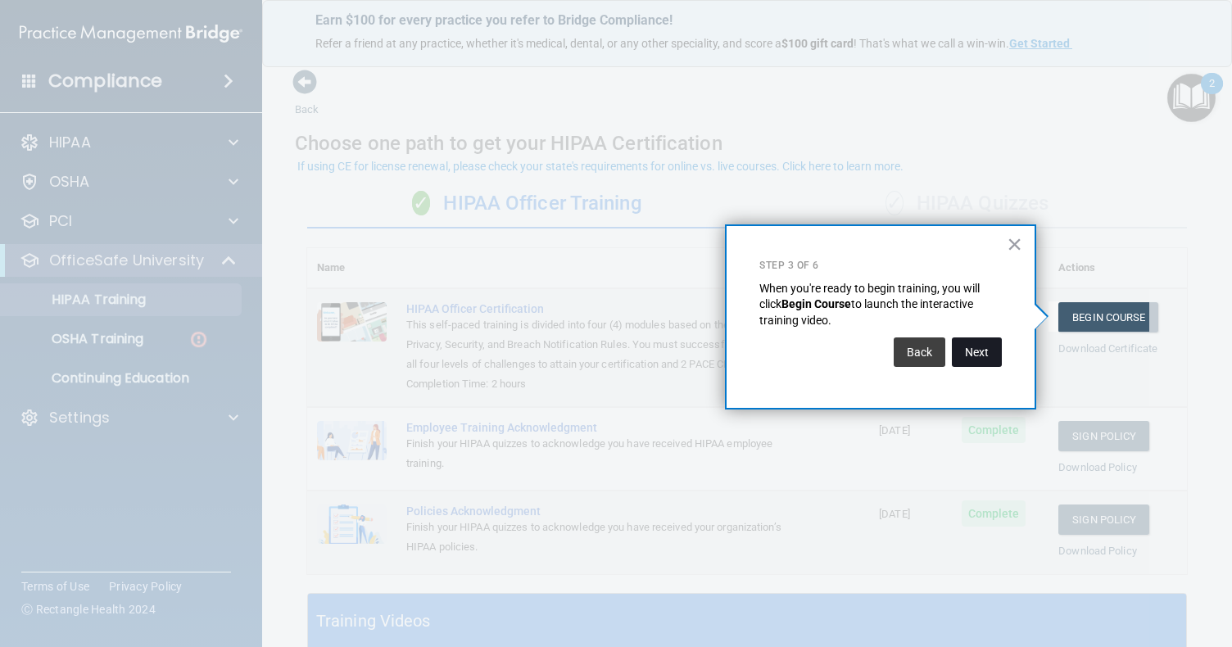
click at [978, 354] on button "Next" at bounding box center [977, 352] width 50 height 29
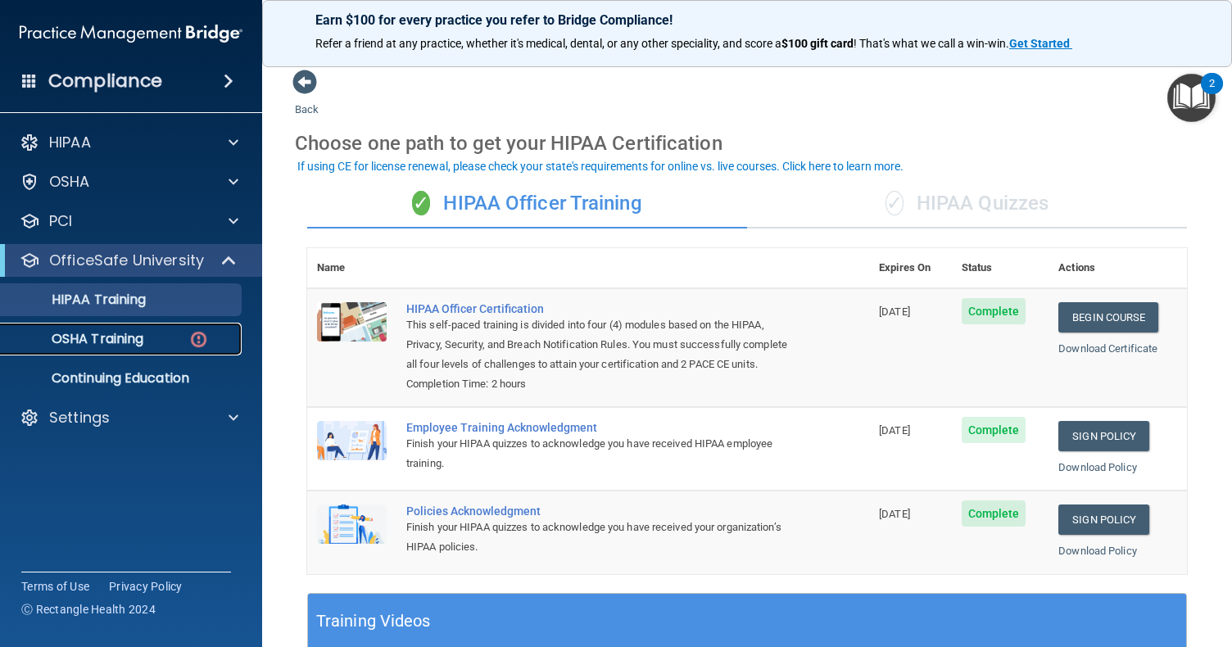
click at [139, 345] on p "OSHA Training" at bounding box center [77, 339] width 133 height 16
